Goal: Task Accomplishment & Management: Manage account settings

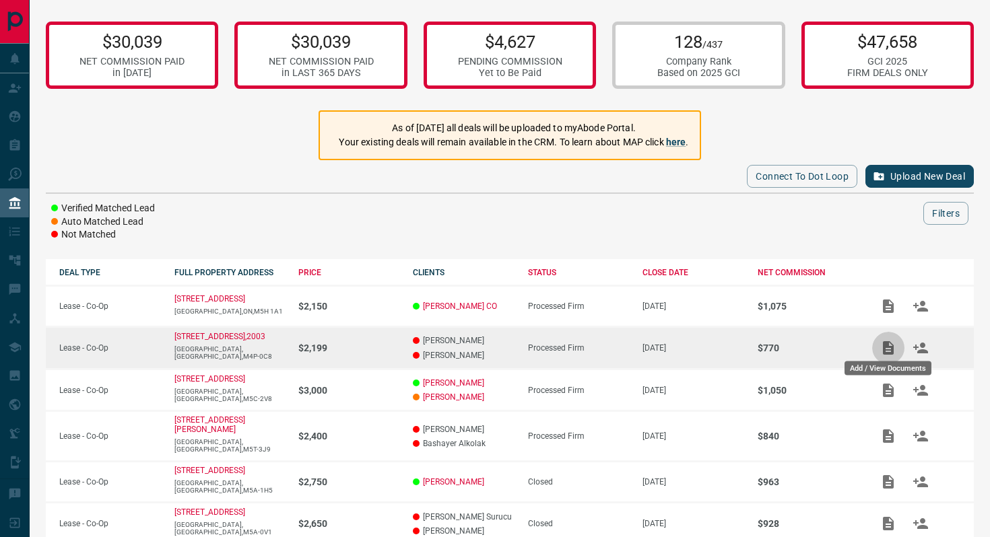
click at [890, 351] on icon "Add / View Documents" at bounding box center [888, 347] width 11 height 13
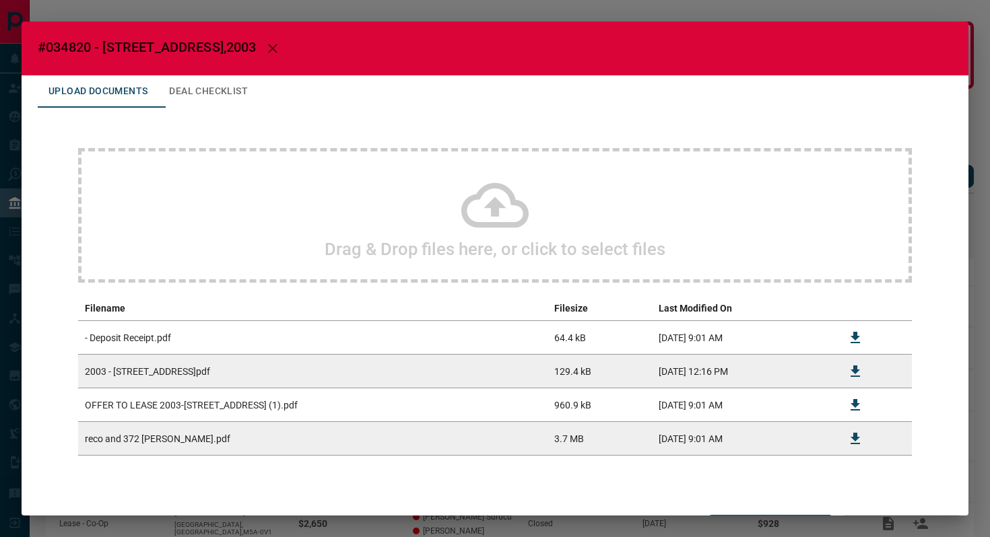
click at [487, 199] on icon at bounding box center [494, 205] width 67 height 67
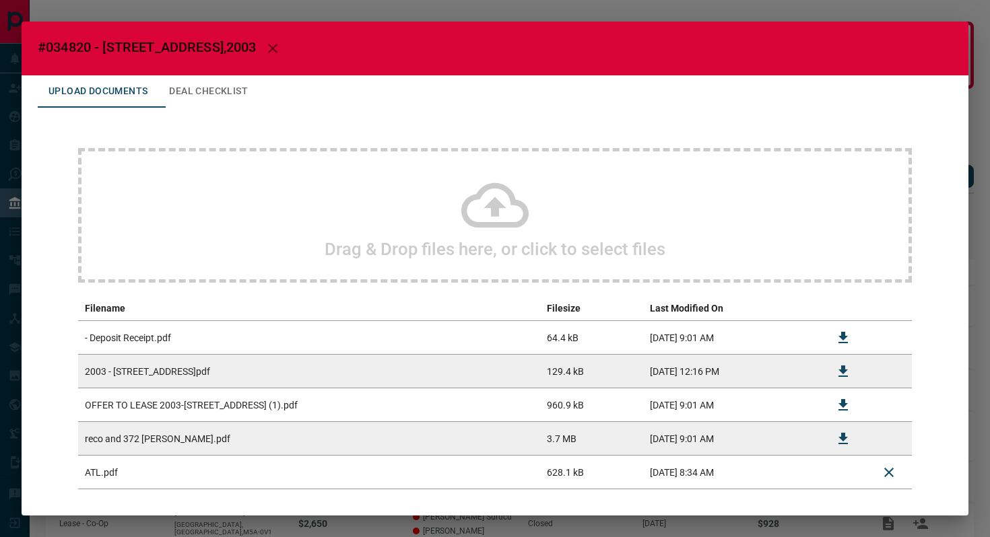
scroll to position [61, 0]
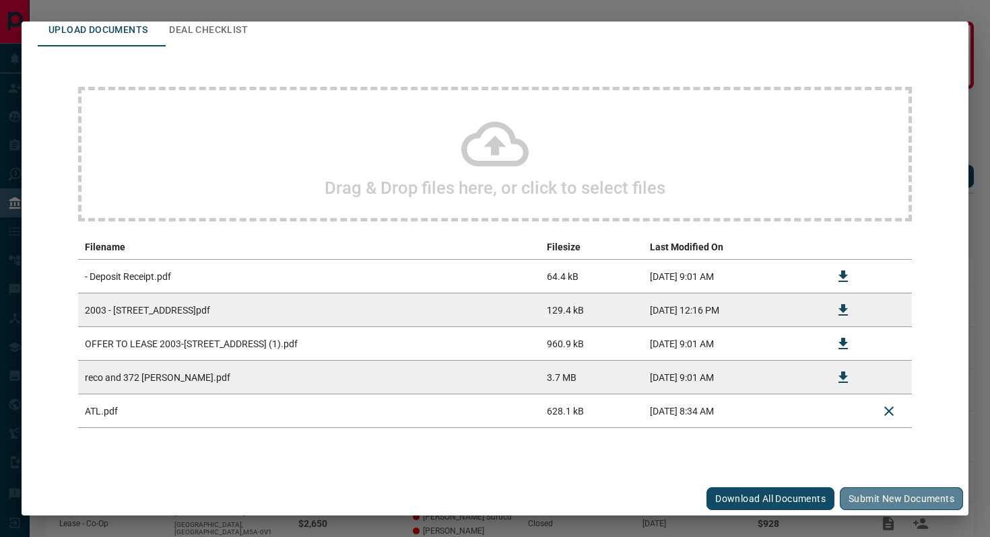
click at [889, 488] on button "Submit new documents" at bounding box center [901, 498] width 123 height 23
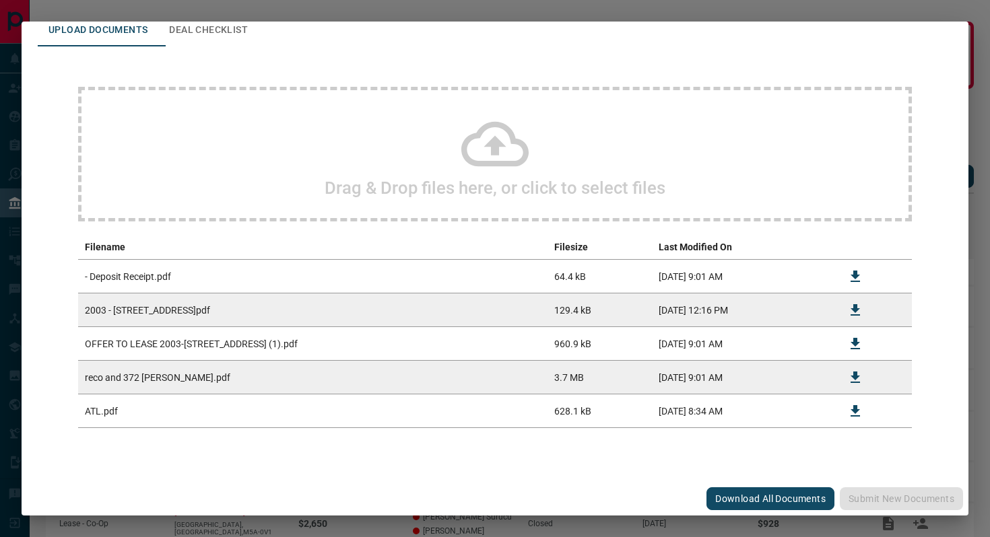
click at [466, 24] on div "Upload Documents Deal Checklist" at bounding box center [495, 30] width 914 height 32
click at [346, 7] on div "#034820 - [STREET_ADDRESS],2003 Upload Documents Deal Checklist Drag & Drop fil…" at bounding box center [495, 268] width 990 height 537
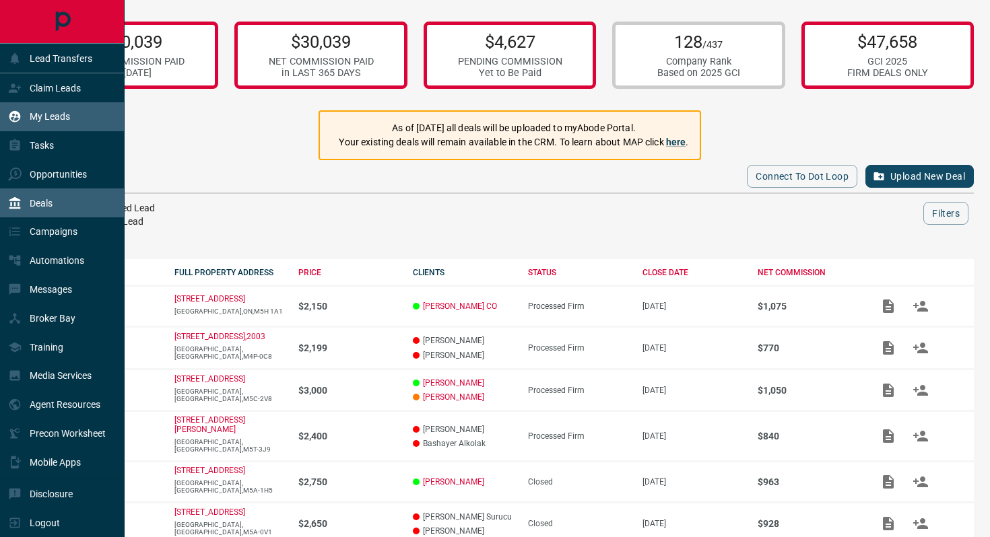
click at [51, 123] on div "My Leads" at bounding box center [39, 117] width 62 height 22
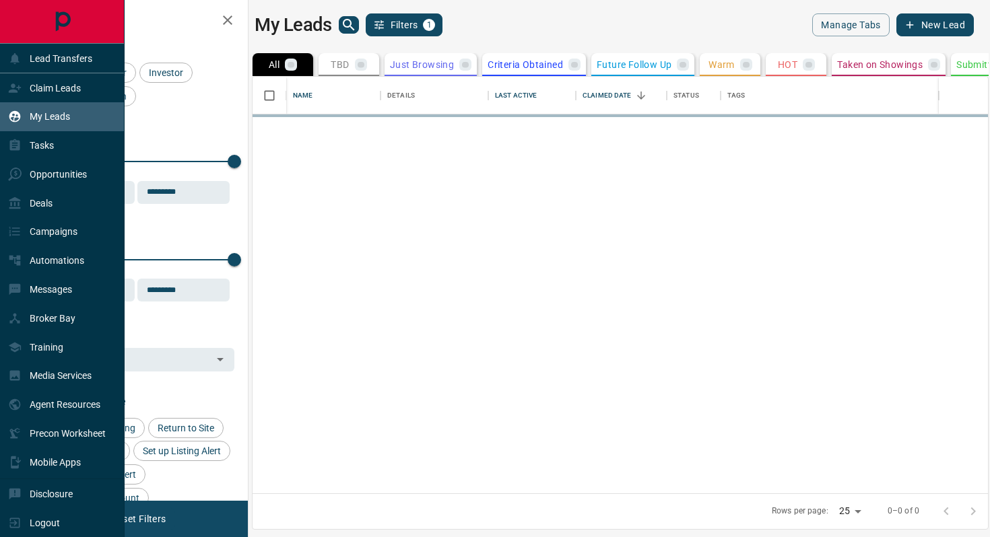
scroll to position [417, 735]
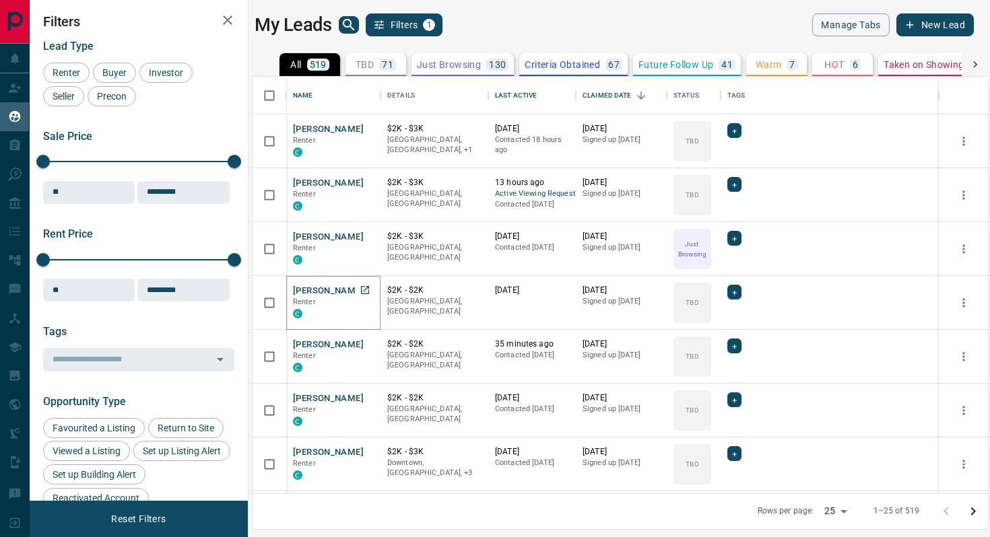
click at [322, 288] on button "[PERSON_NAME]" at bounding box center [328, 291] width 71 height 13
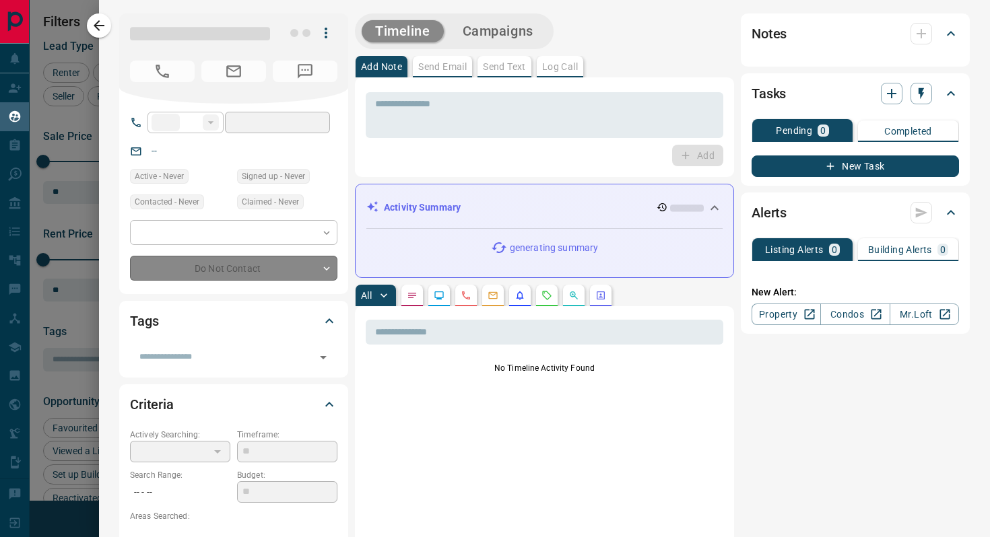
type input "**"
type input "**********"
type input "**"
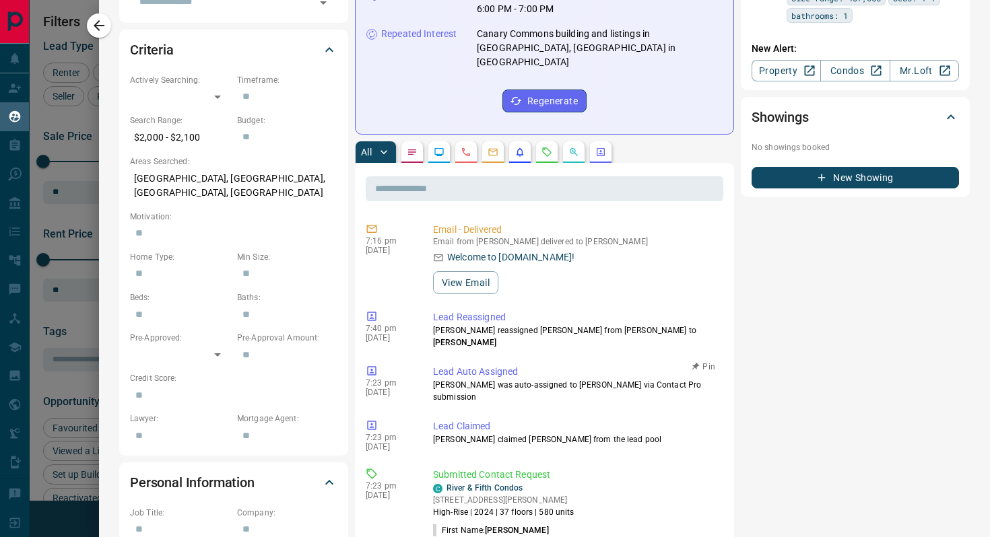
scroll to position [473, 0]
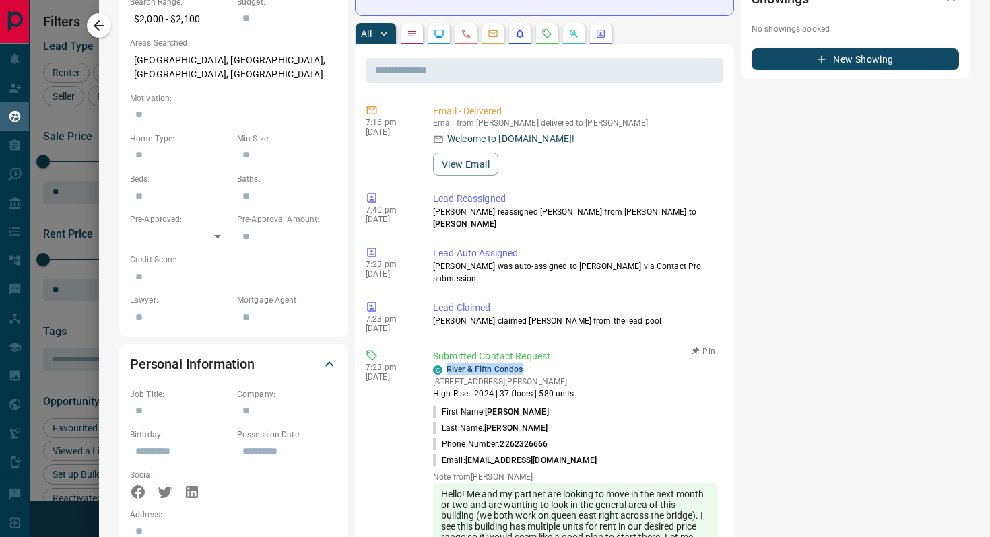
copy link "River & Fifth Condos"
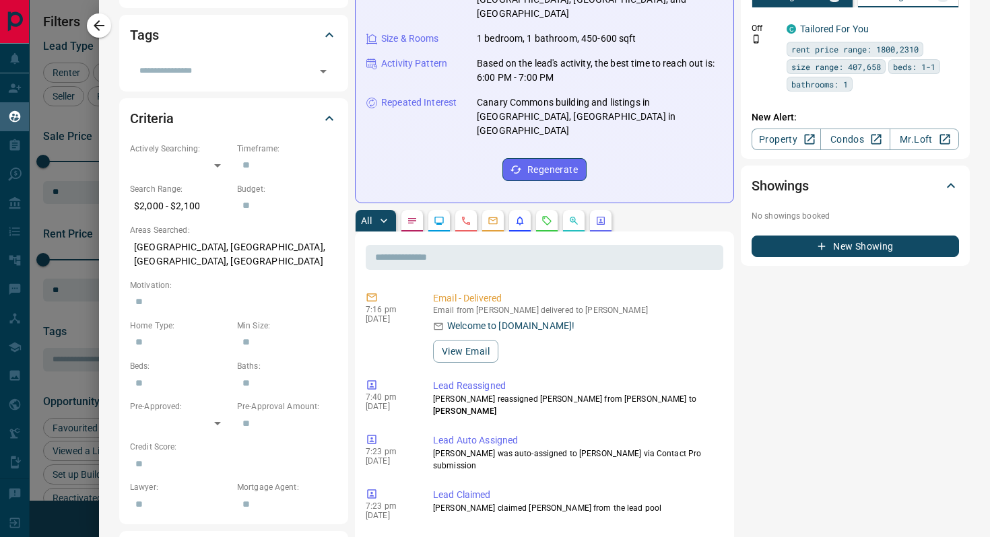
scroll to position [0, 0]
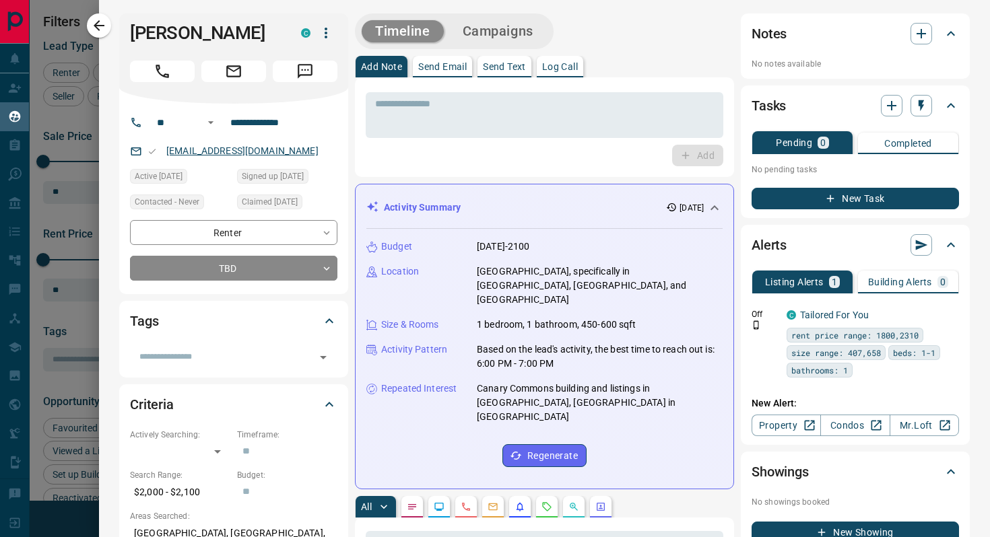
click at [197, 150] on link "[EMAIL_ADDRESS][DOMAIN_NAME]" at bounding box center [242, 150] width 152 height 11
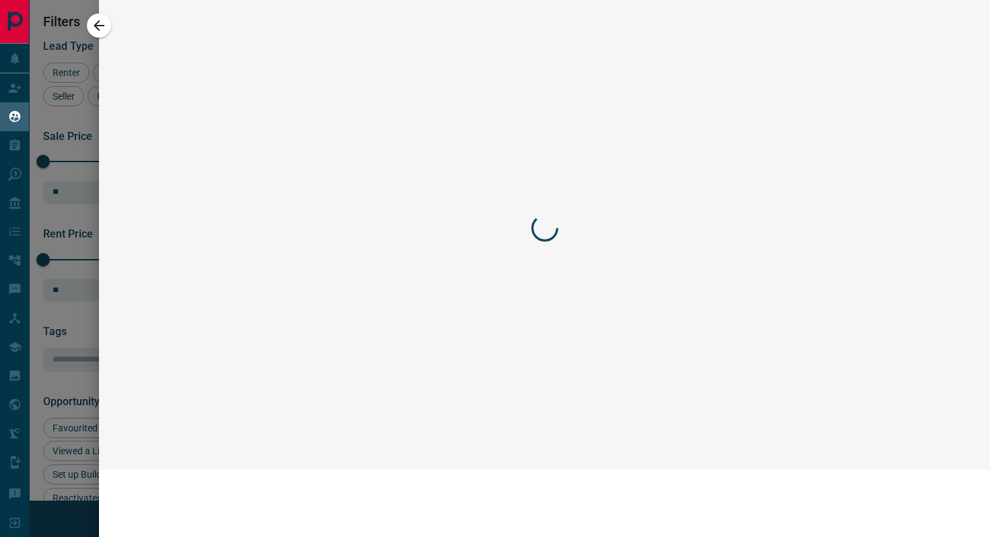
scroll to position [417, 735]
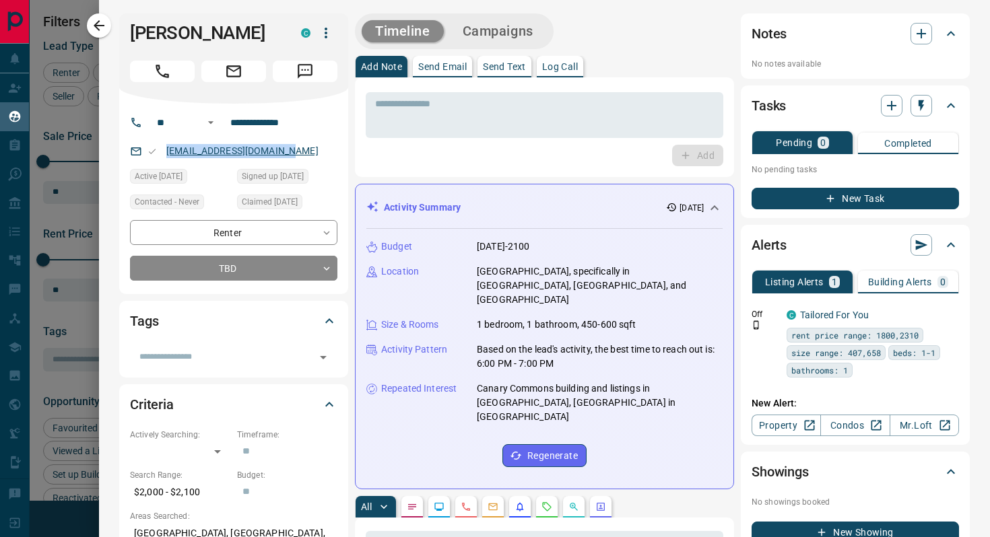
copy link "[EMAIL_ADDRESS][DOMAIN_NAME]"
click at [104, 24] on icon "button" at bounding box center [99, 26] width 16 height 16
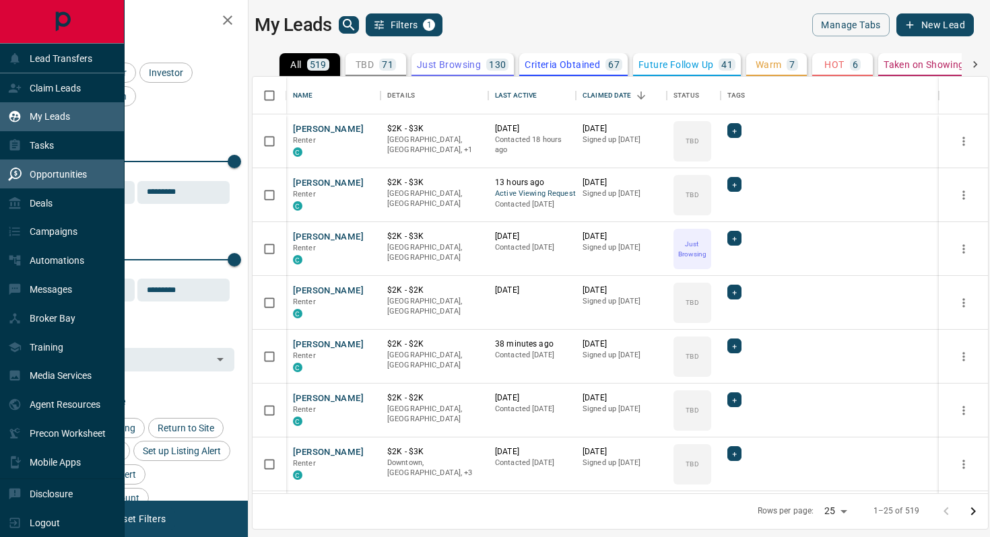
click at [65, 178] on p "Opportunities" at bounding box center [58, 174] width 57 height 11
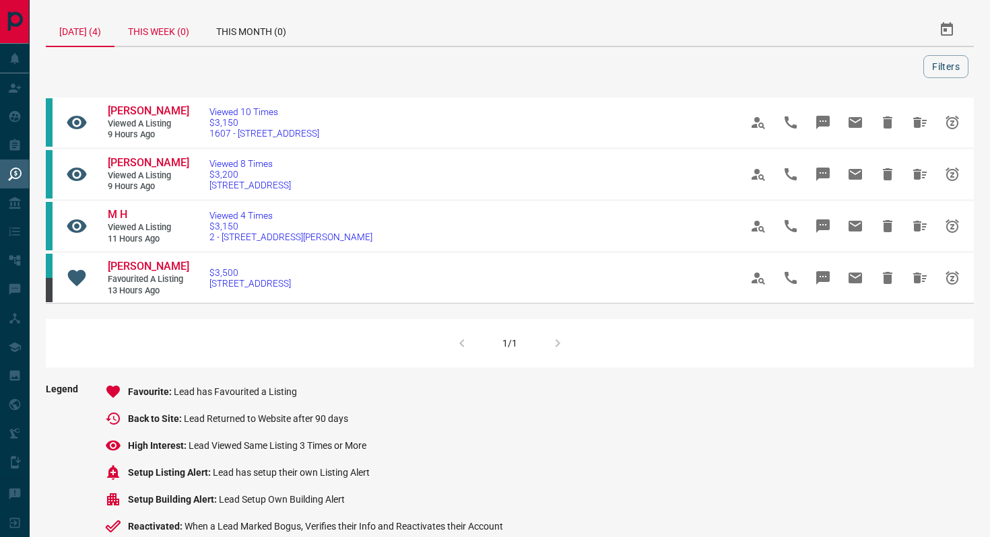
click at [180, 34] on div "This Week (0)" at bounding box center [158, 29] width 88 height 32
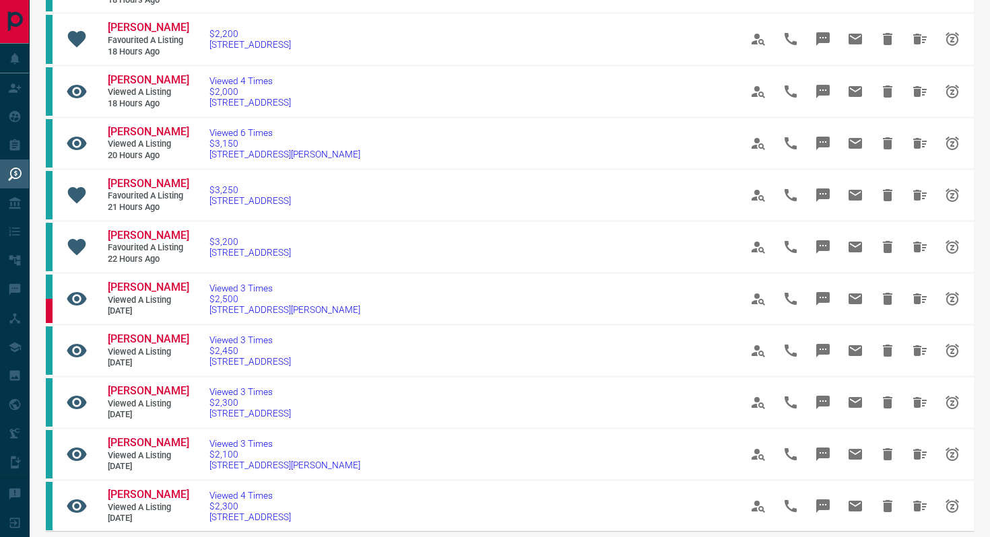
scroll to position [603, 0]
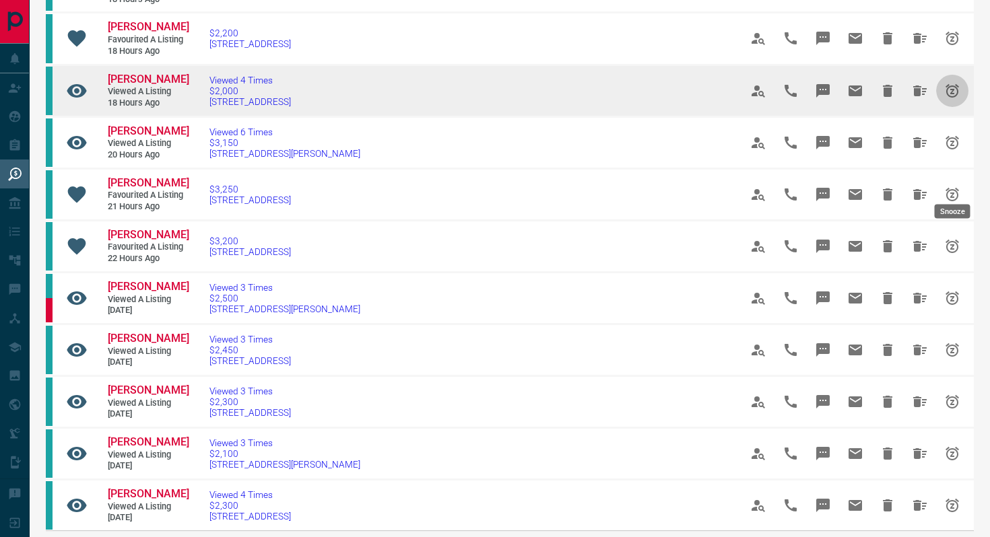
click at [946, 99] on icon "Snooze" at bounding box center [952, 91] width 16 height 16
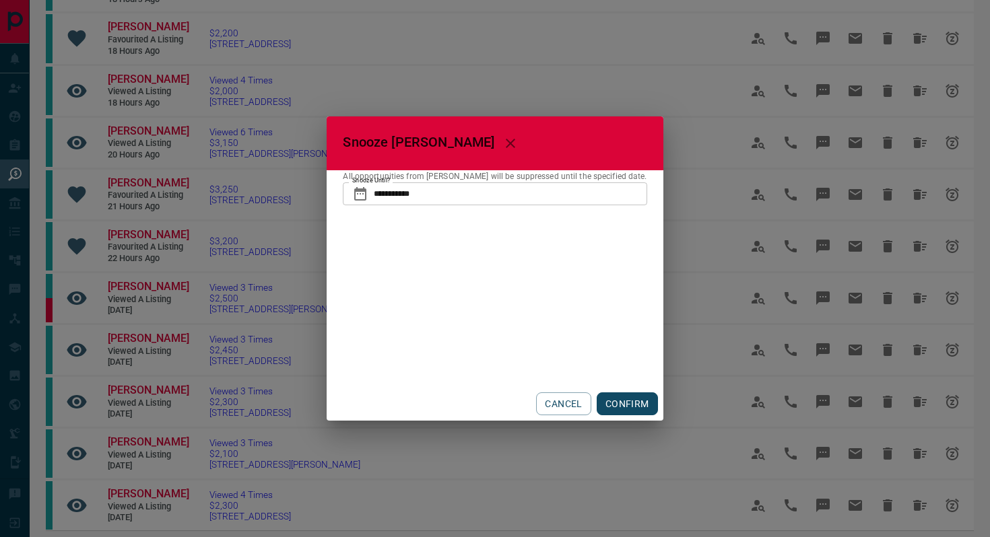
click at [633, 405] on button "CONFIRM" at bounding box center [627, 404] width 61 height 23
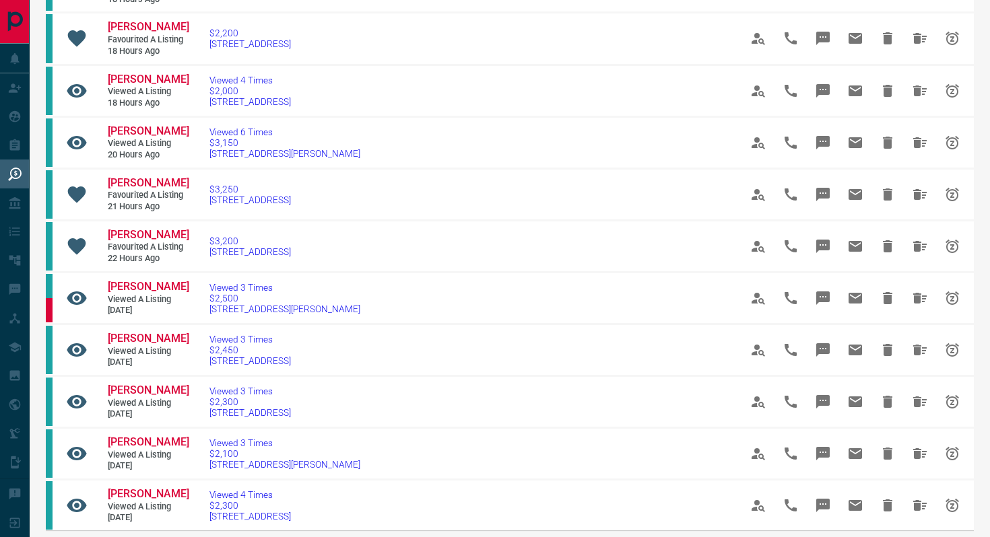
scroll to position [0, 0]
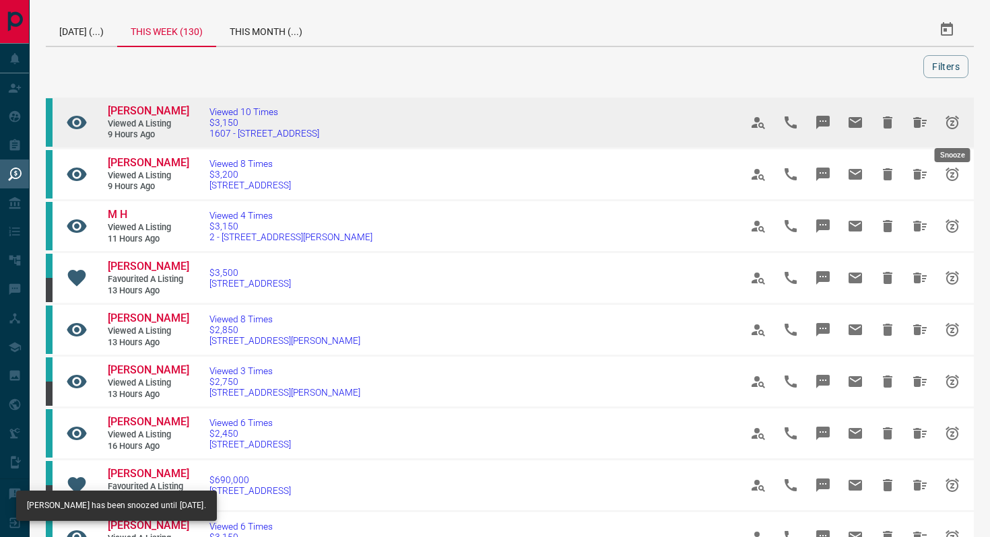
click at [950, 122] on icon "Snooze" at bounding box center [952, 122] width 16 height 16
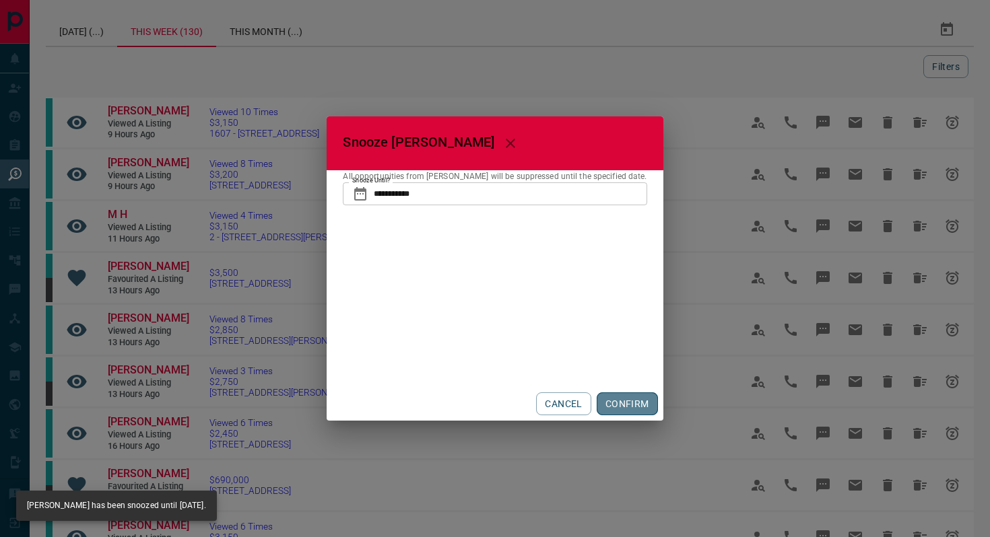
click at [608, 405] on button "CONFIRM" at bounding box center [627, 404] width 61 height 23
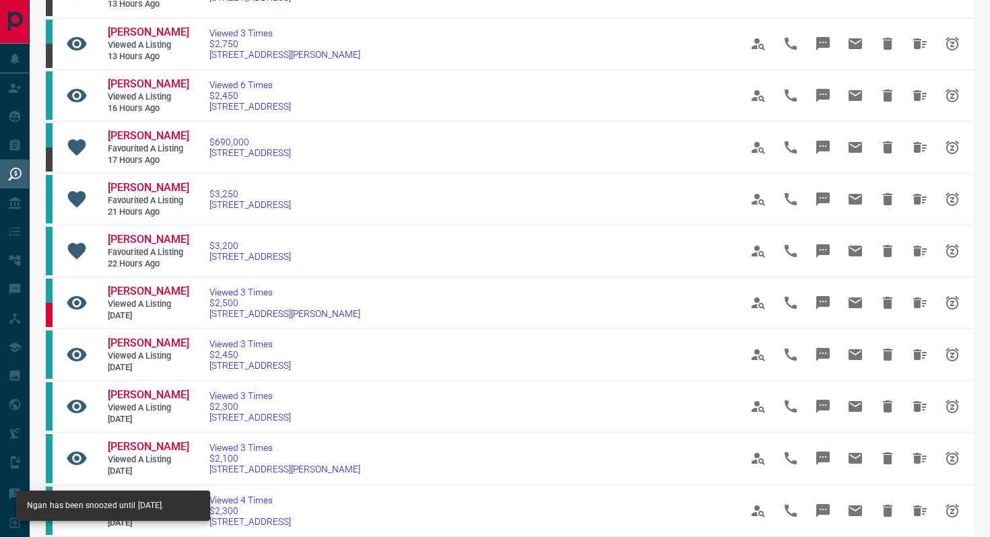
scroll to position [100, 0]
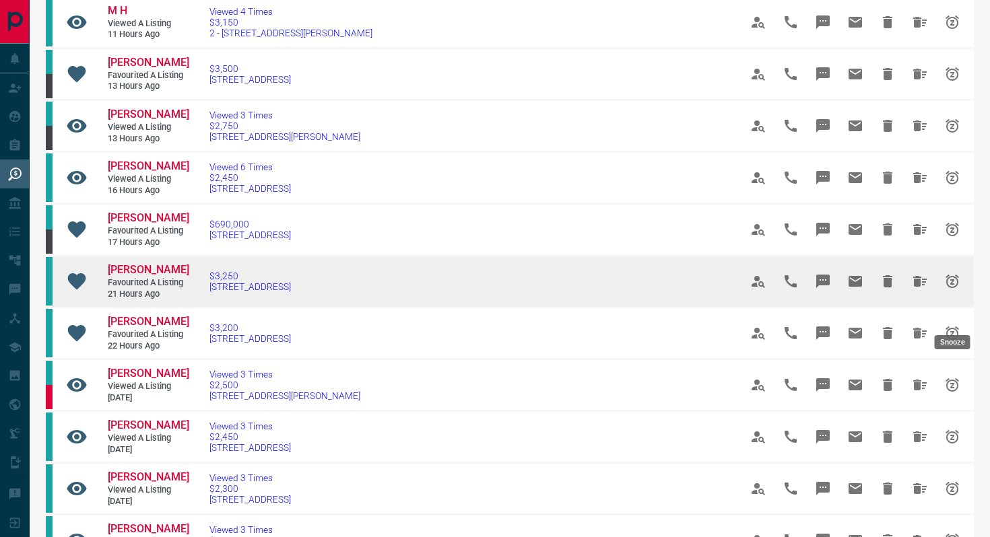
click at [957, 288] on icon "Snooze" at bounding box center [951, 281] width 13 height 13
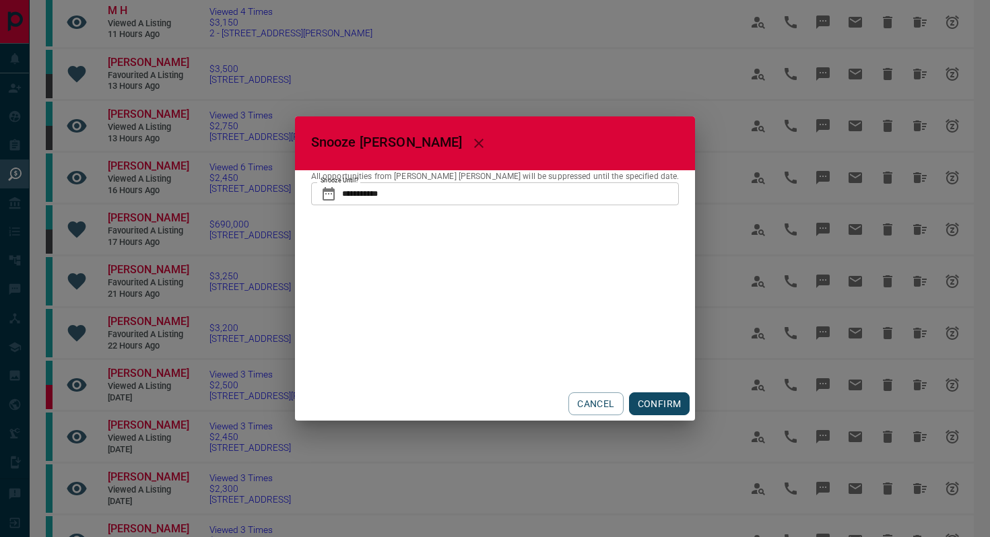
click at [629, 406] on button "CONFIRM" at bounding box center [659, 404] width 61 height 23
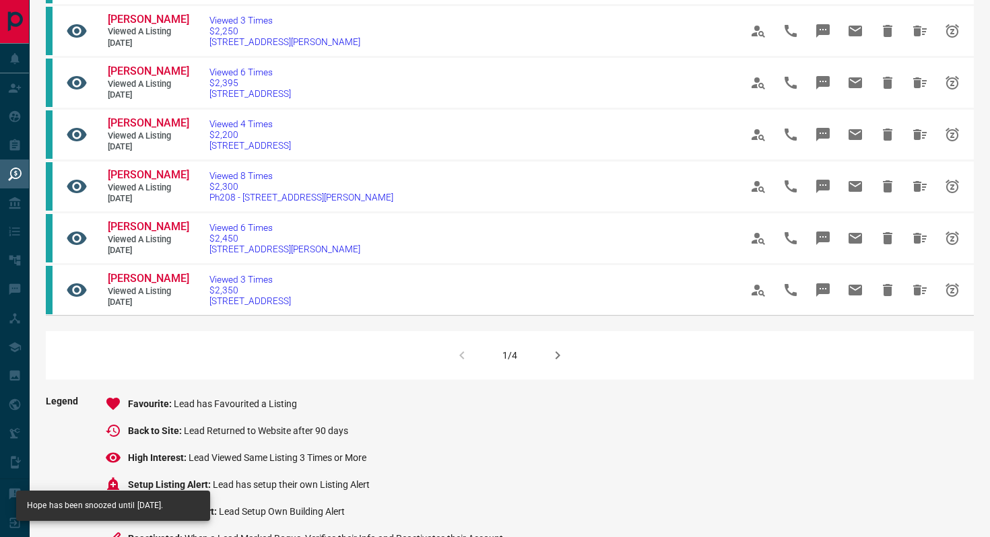
scroll to position [763, 0]
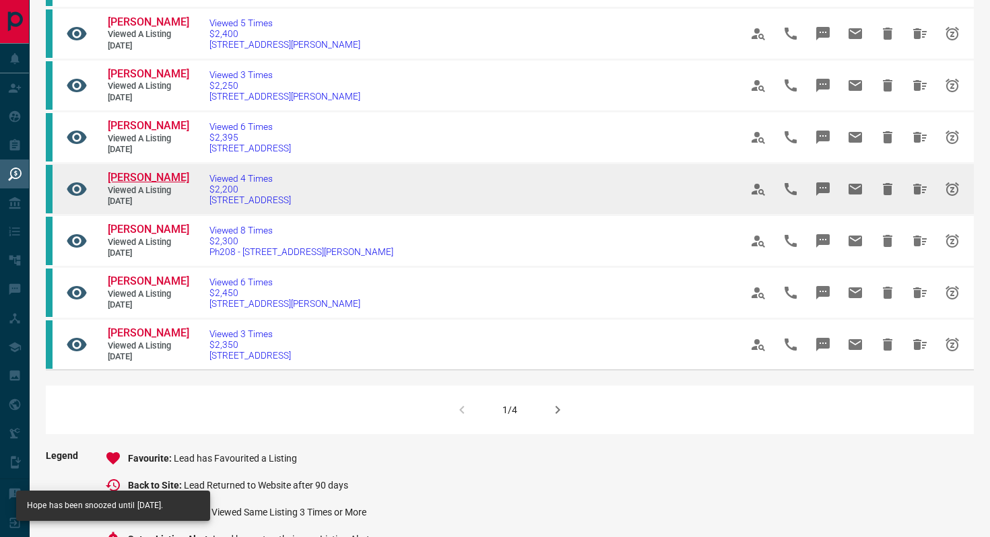
click at [156, 184] on span "[PERSON_NAME]" at bounding box center [148, 177] width 81 height 13
